Goal: Check status: Check status

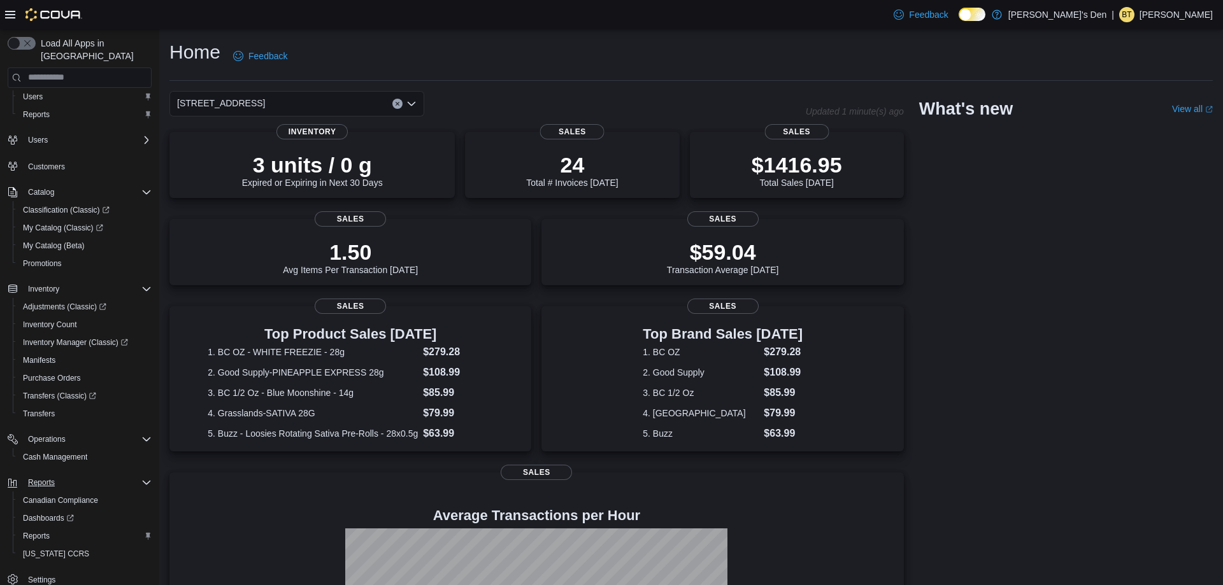
scroll to position [37, 0]
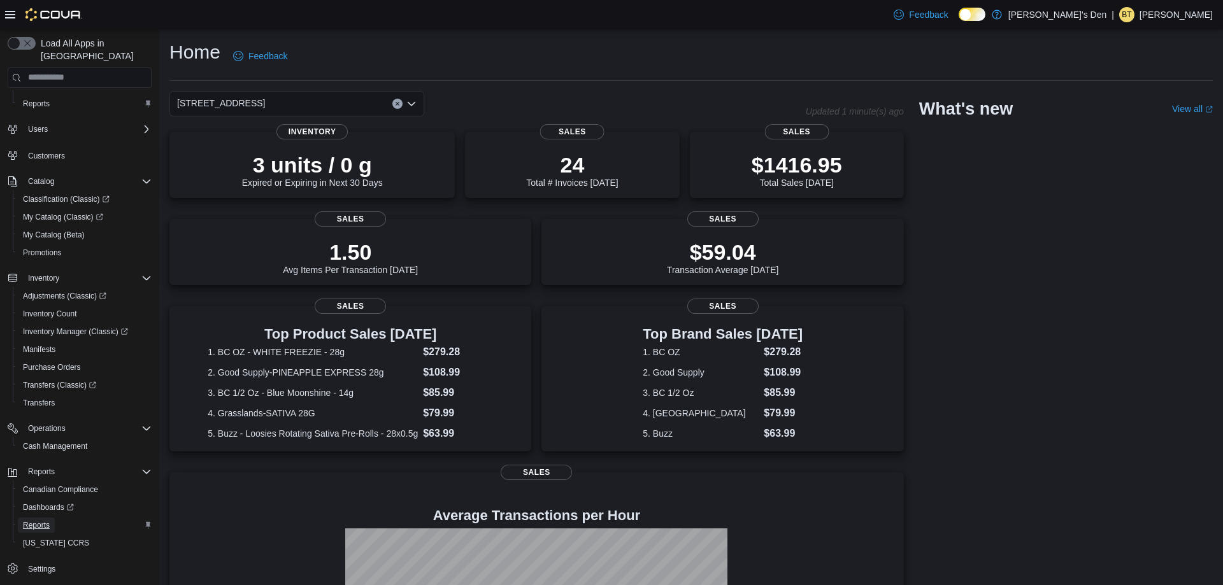
click at [45, 520] on span "Reports" at bounding box center [36, 525] width 27 height 10
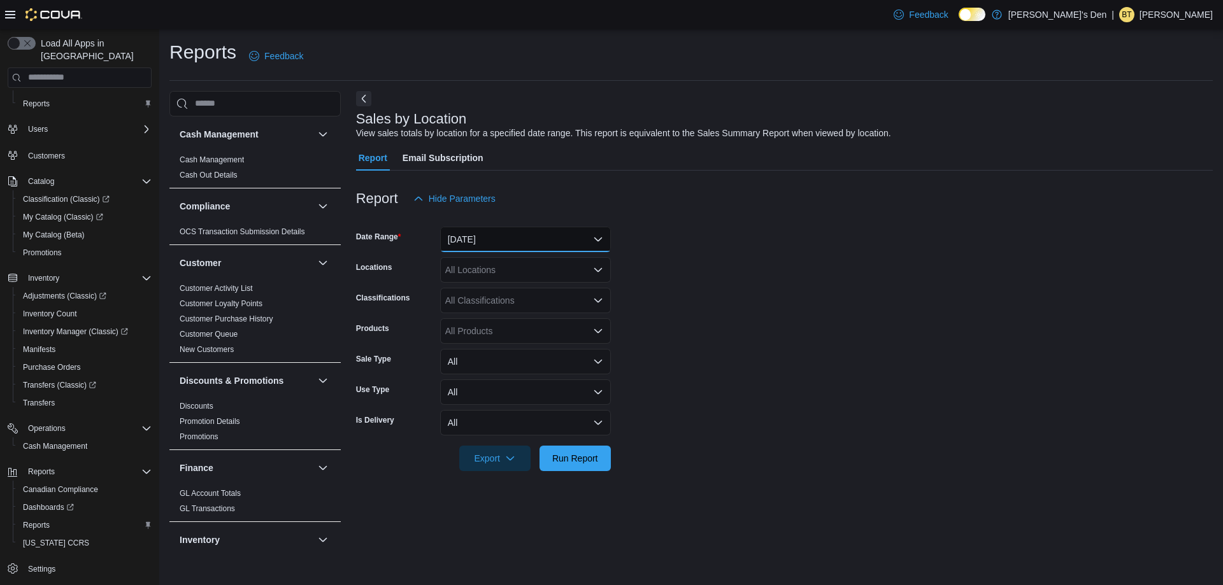
click at [506, 246] on button "[DATE]" at bounding box center [525, 239] width 171 height 25
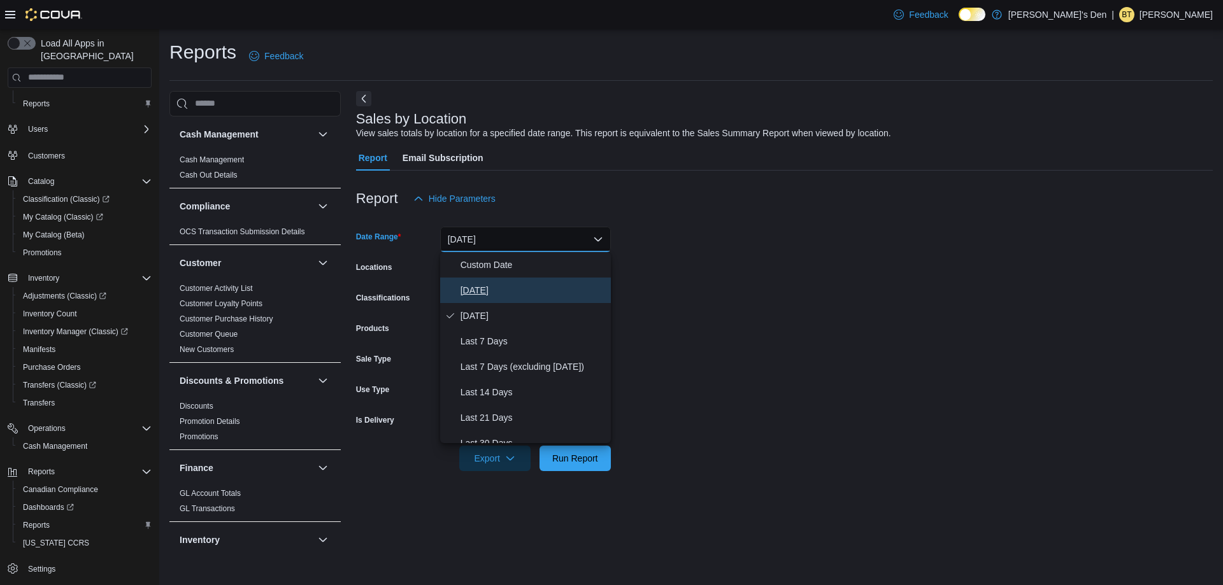
click at [502, 292] on span "[DATE]" at bounding box center [532, 290] width 145 height 15
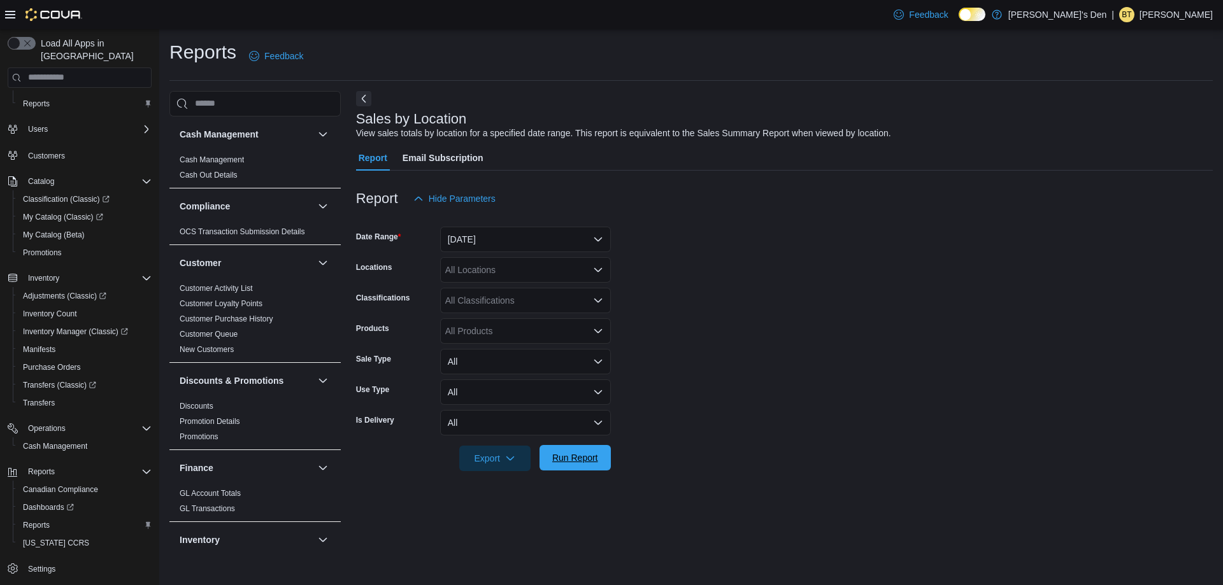
click at [571, 459] on span "Run Report" at bounding box center [575, 458] width 46 height 13
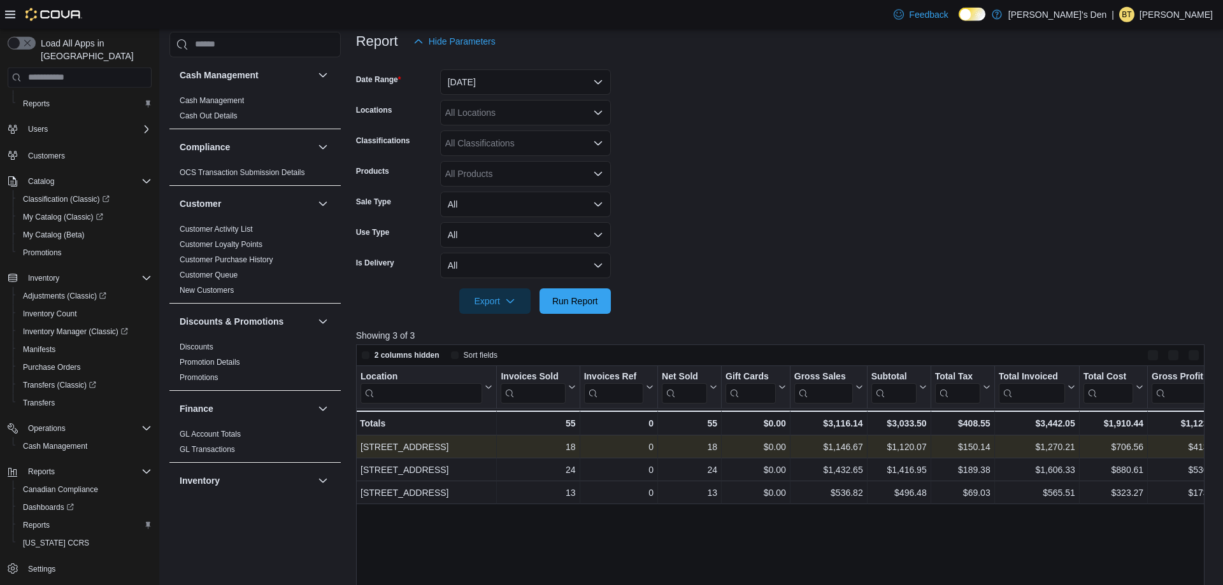
scroll to position [195, 0]
